Goal: Transaction & Acquisition: Purchase product/service

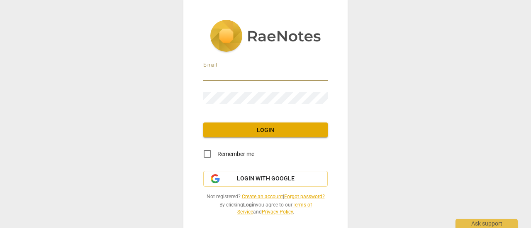
click at [276, 73] on input "email" at bounding box center [265, 75] width 124 height 12
type input "[EMAIL_ADDRESS][DOMAIN_NAME]"
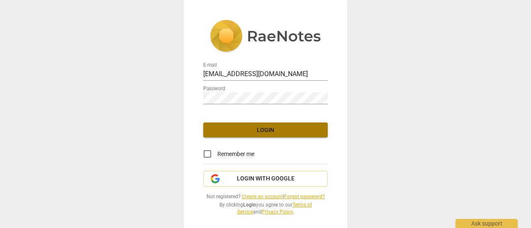
click at [217, 133] on span "Login" at bounding box center [265, 130] width 111 height 8
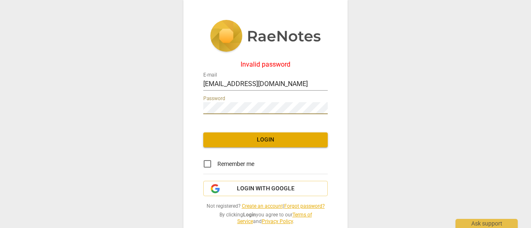
click at [234, 142] on span "Login" at bounding box center [265, 140] width 111 height 8
click at [192, 107] on div "Invalid password E-mail alokasands@gmail.com Password Login Remember me Login w…" at bounding box center [265, 122] width 164 height 245
click at [233, 139] on span "Login" at bounding box center [265, 140] width 111 height 8
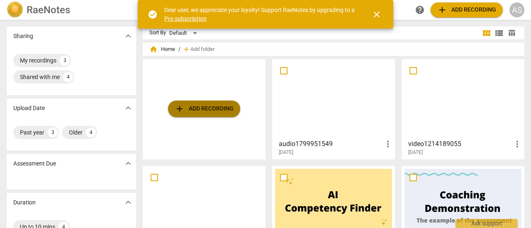
click at [215, 105] on span "add Add recording" at bounding box center [204, 109] width 59 height 10
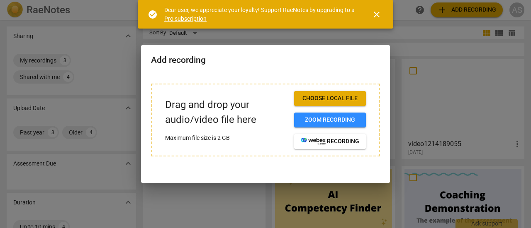
click at [322, 97] on span "Choose local file" at bounding box center [330, 99] width 58 height 8
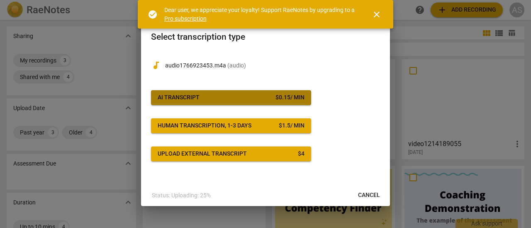
click at [225, 99] on span "AI Transcript $ 0.15 / min" at bounding box center [231, 98] width 147 height 8
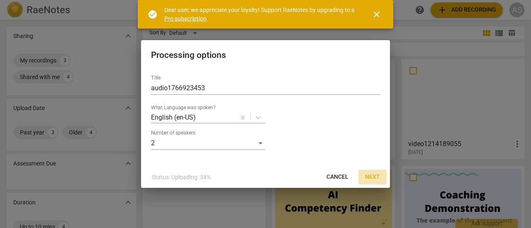
click at [371, 175] on span "Next" at bounding box center [372, 177] width 15 height 8
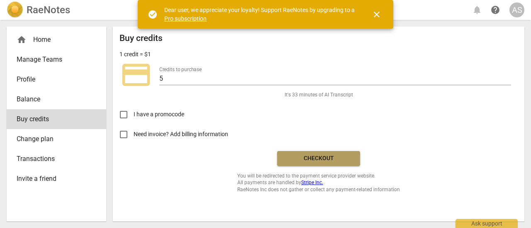
click at [299, 160] on span "Checkout" at bounding box center [319, 159] width 70 height 8
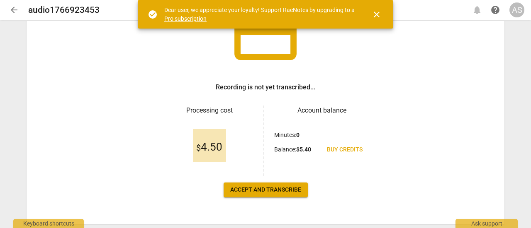
scroll to position [78, 0]
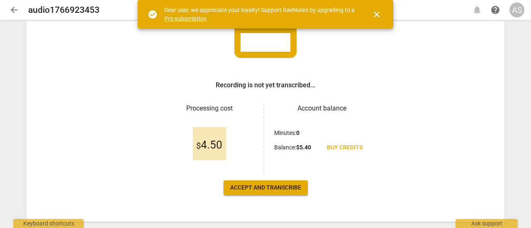
click at [247, 184] on span "Accept and transcribe" at bounding box center [265, 188] width 71 height 8
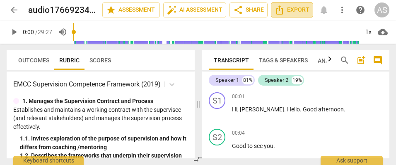
click at [281, 7] on icon "Export" at bounding box center [280, 9] width 7 height 9
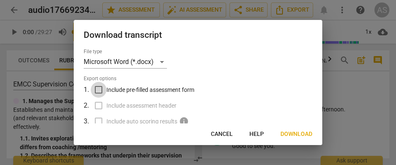
click at [97, 88] on input "Include pre-filled assessment form" at bounding box center [99, 90] width 16 height 16
checkbox input "true"
click at [99, 108] on input "Include assessment header" at bounding box center [99, 105] width 16 height 16
checkbox input "true"
click at [98, 122] on label "Include auto scoring results info" at bounding box center [197, 121] width 217 height 16
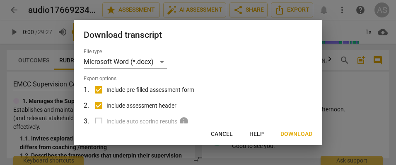
click at [287, 133] on span "Download" at bounding box center [297, 134] width 32 height 8
